Goal: Information Seeking & Learning: Understand process/instructions

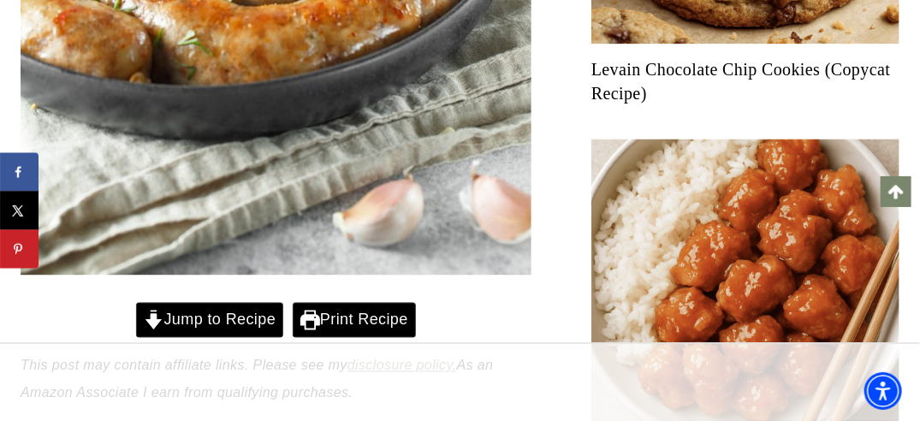
scroll to position [1017, 0]
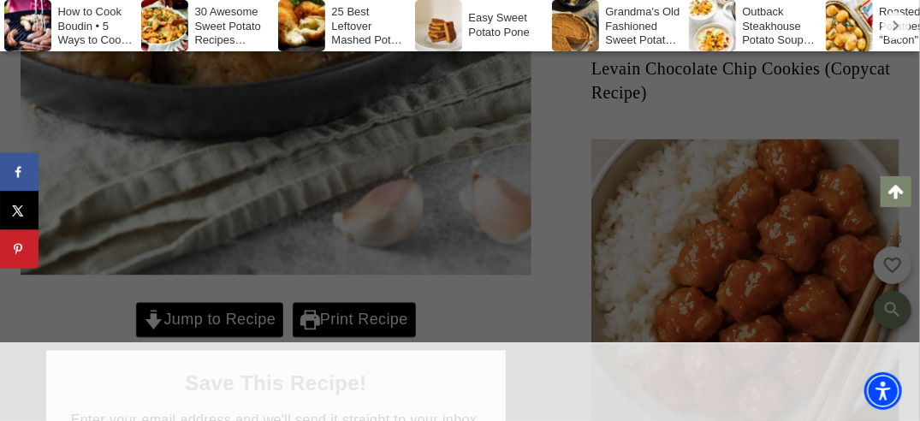
click at [206, 267] on div at bounding box center [460, 210] width 920 height 421
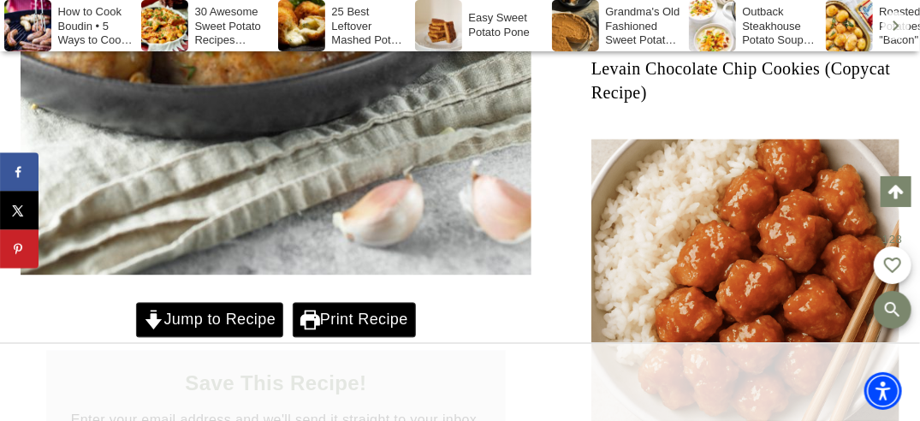
click at [209, 303] on link "Jump to Recipe" at bounding box center [209, 320] width 147 height 35
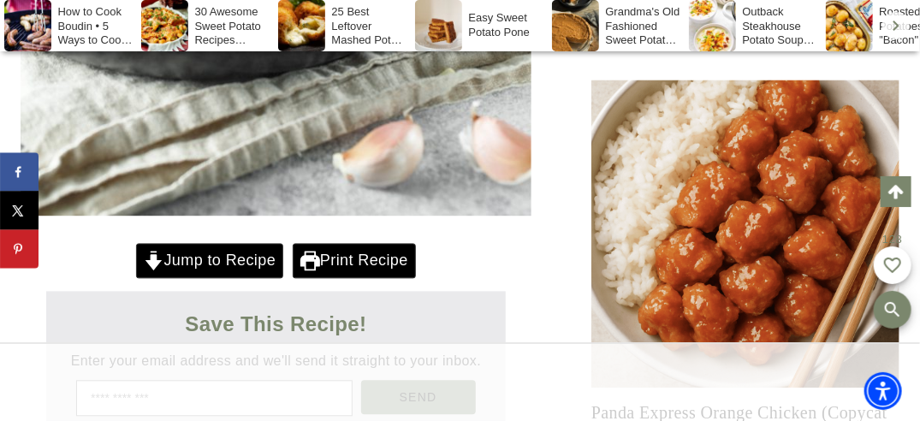
scroll to position [1017, 0]
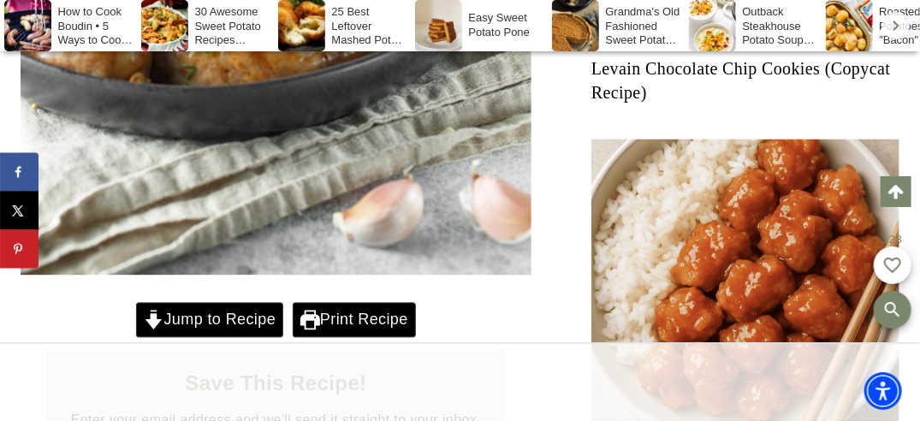
click at [230, 303] on link "Jump to Recipe" at bounding box center [209, 320] width 147 height 35
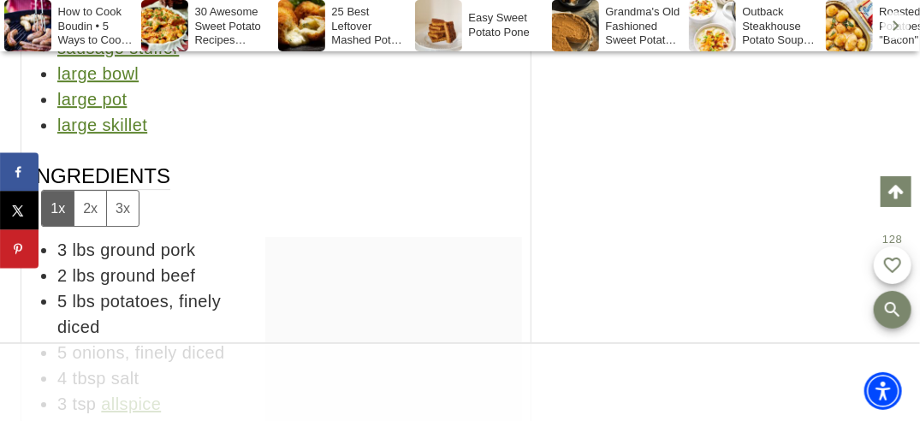
scroll to position [14609, 0]
